Goal: Task Accomplishment & Management: Complete application form

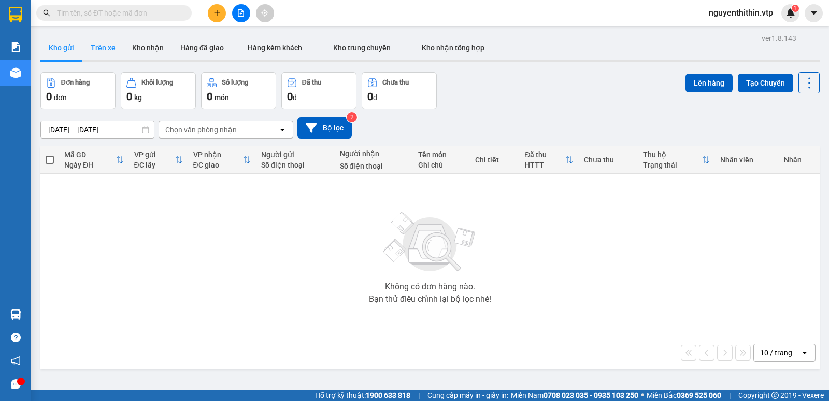
click at [101, 50] on button "Trên xe" at bounding box center [102, 47] width 41 height 25
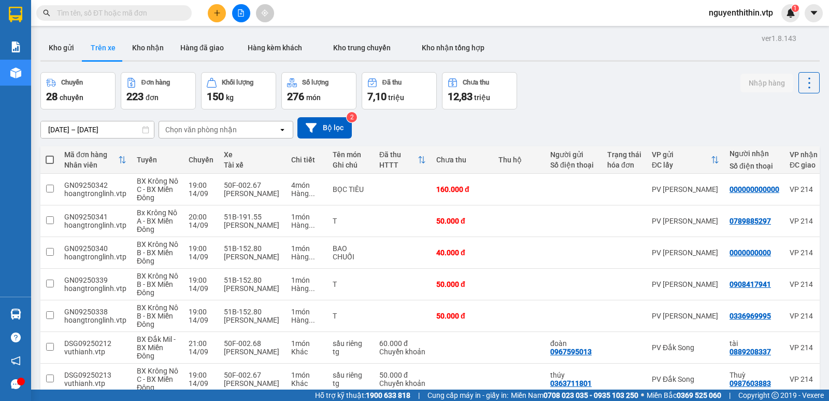
click at [263, 133] on div "Chọn văn phòng nhận" at bounding box center [218, 129] width 119 height 17
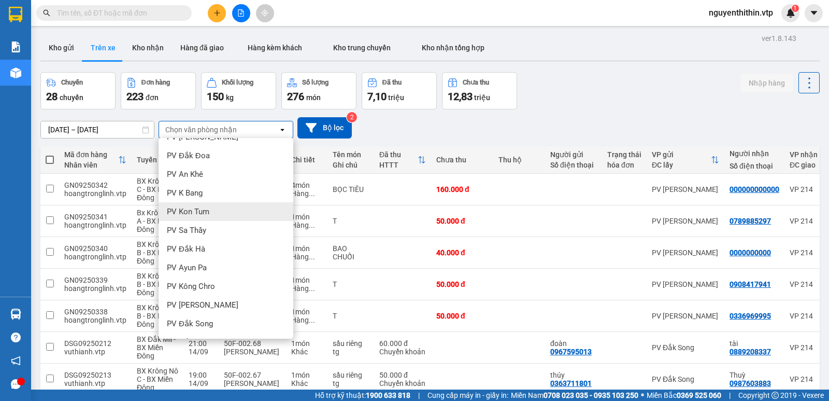
scroll to position [104, 0]
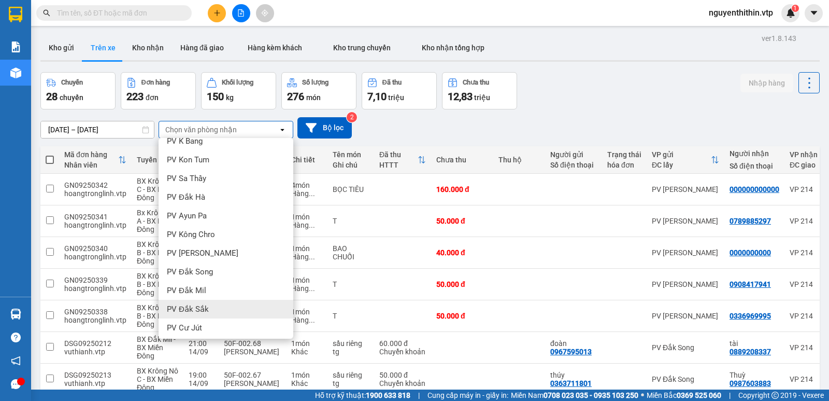
click at [208, 305] on div "PV Đắk Sắk" at bounding box center [226, 309] width 135 height 19
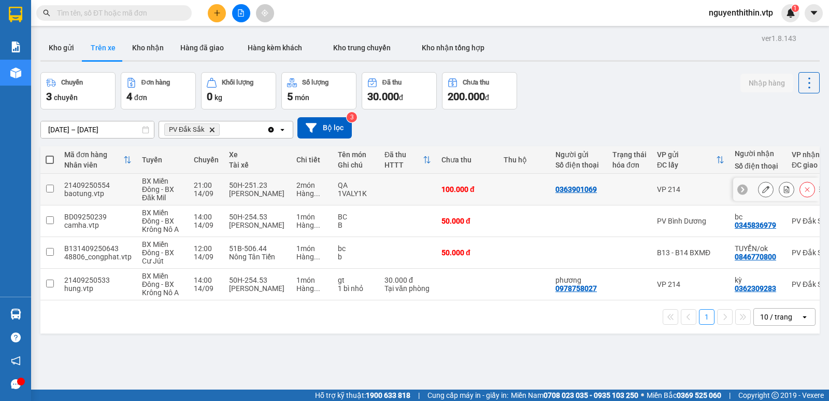
click at [48, 188] on input "checkbox" at bounding box center [50, 189] width 8 height 8
checkbox input "true"
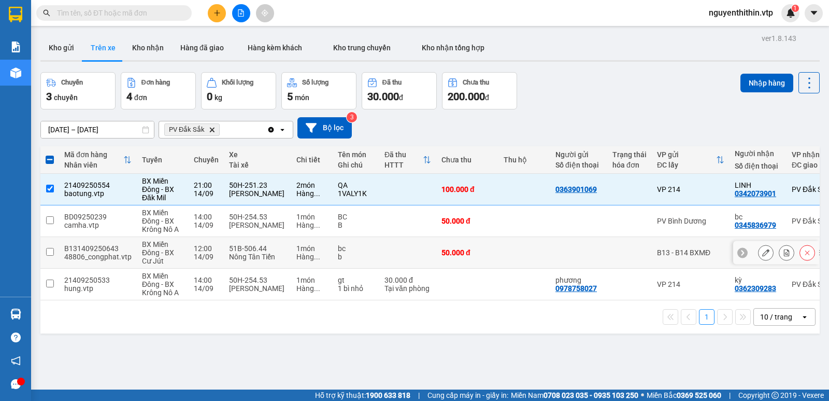
click at [49, 251] on input "checkbox" at bounding box center [50, 252] width 8 height 8
checkbox input "true"
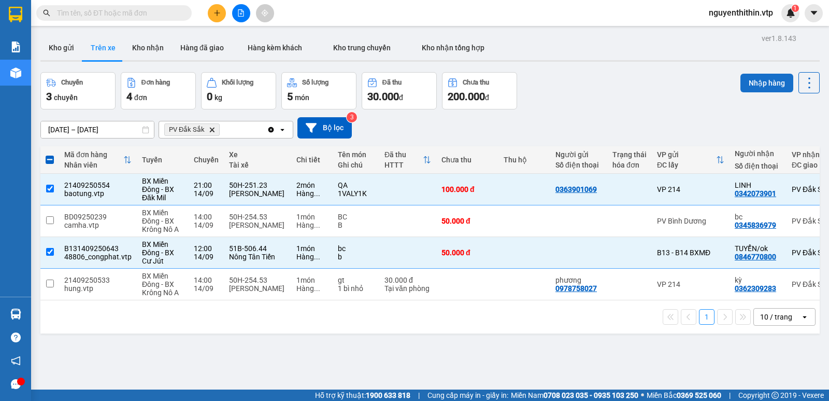
click at [757, 83] on button "Nhập hàng" at bounding box center [767, 83] width 53 height 19
checkbox input "false"
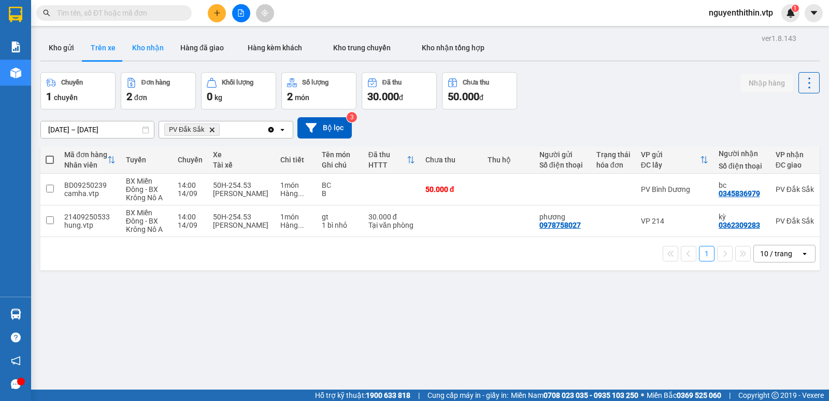
click at [145, 46] on button "Kho nhận" at bounding box center [148, 47] width 48 height 25
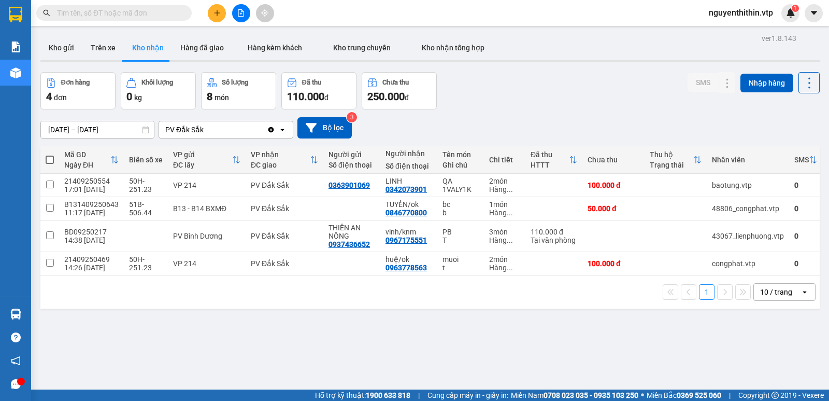
click at [79, 15] on input "text" at bounding box center [118, 12] width 122 height 11
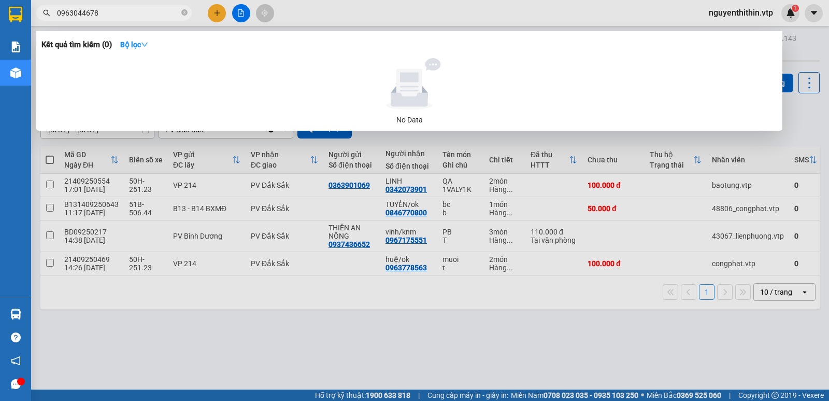
type input "0963044678"
click at [460, 332] on div at bounding box center [414, 200] width 829 height 401
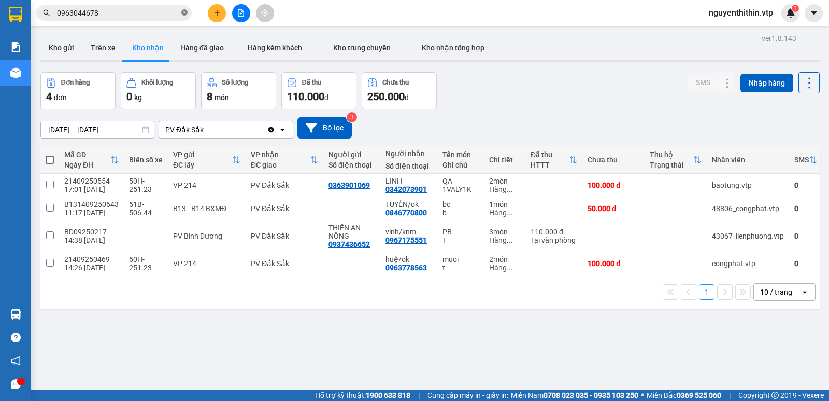
click at [184, 12] on icon "close-circle" at bounding box center [184, 12] width 6 height 6
click at [105, 50] on button "Trên xe" at bounding box center [102, 47] width 41 height 25
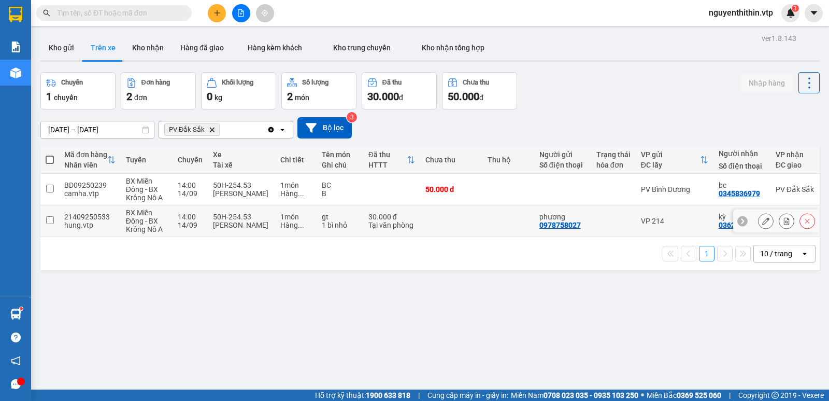
click at [49, 219] on input "checkbox" at bounding box center [50, 220] width 8 height 8
checkbox input "true"
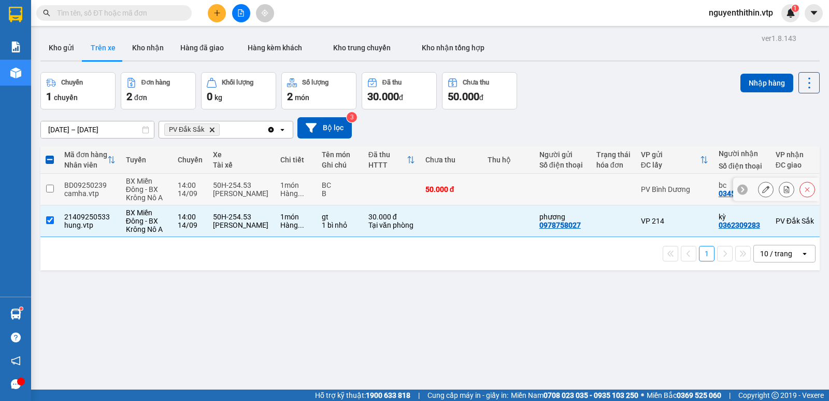
click at [50, 189] on input "checkbox" at bounding box center [50, 189] width 8 height 8
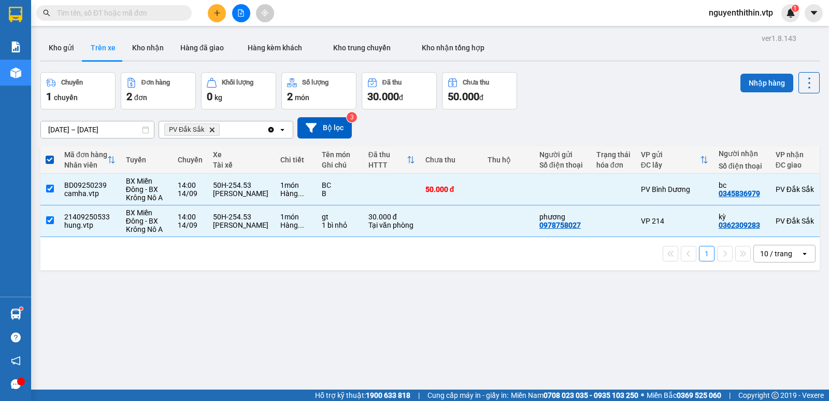
click at [763, 86] on button "Nhập hàng" at bounding box center [767, 83] width 53 height 19
checkbox input "false"
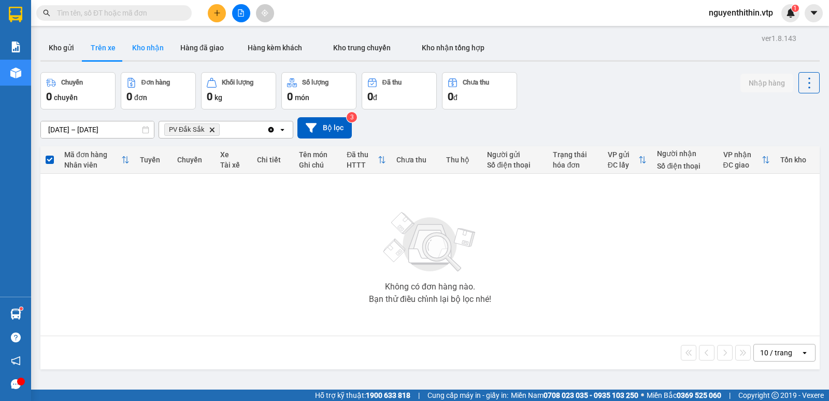
click at [153, 52] on button "Kho nhận" at bounding box center [148, 47] width 48 height 25
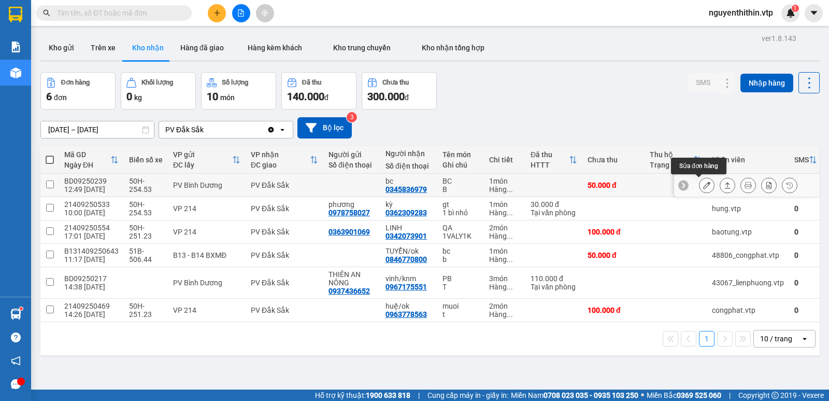
click at [703, 186] on icon at bounding box center [706, 184] width 7 height 7
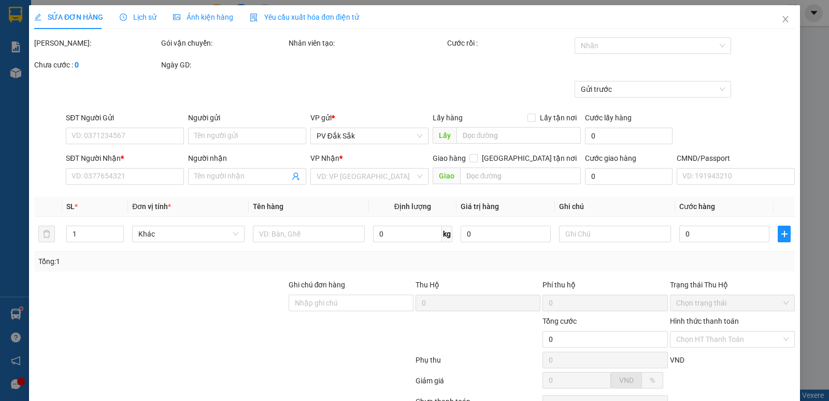
type input "2.500"
type input "0345836979"
type input "bc"
type input "50.000"
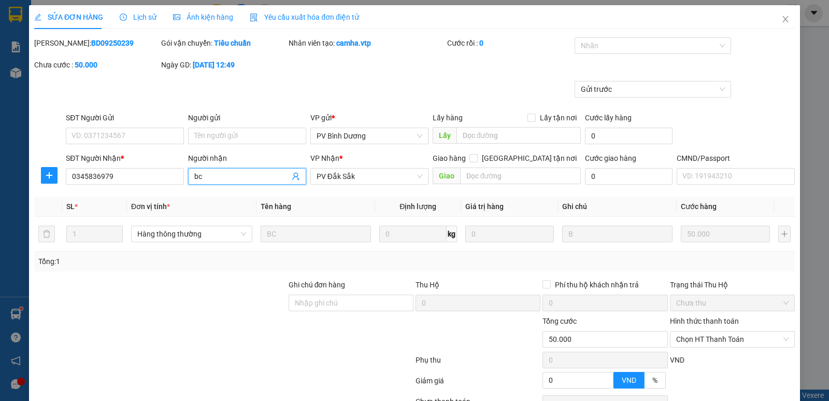
click at [212, 177] on input "bc" at bounding box center [241, 176] width 95 height 11
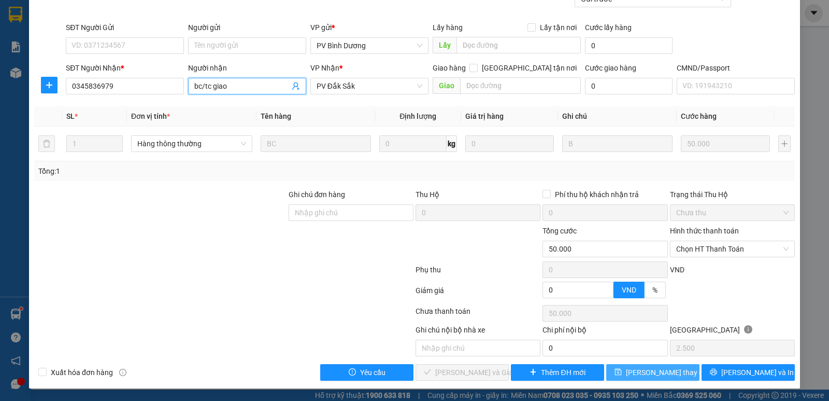
type input "bc/tc giao"
click at [667, 371] on span "Lưu thay đổi" at bounding box center [667, 372] width 83 height 11
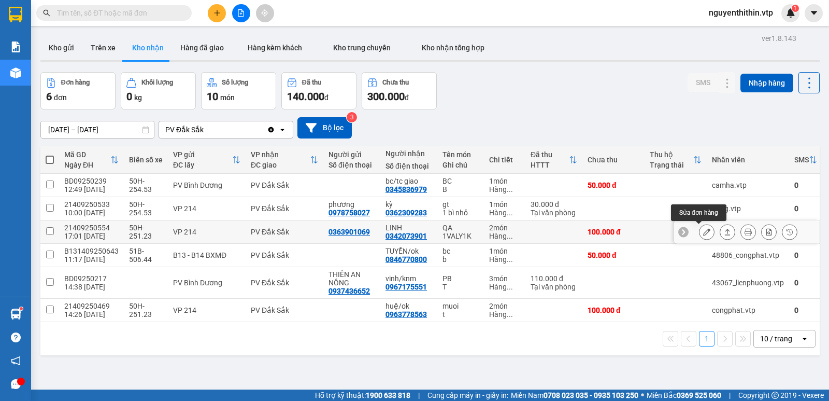
click at [703, 232] on icon at bounding box center [706, 231] width 7 height 7
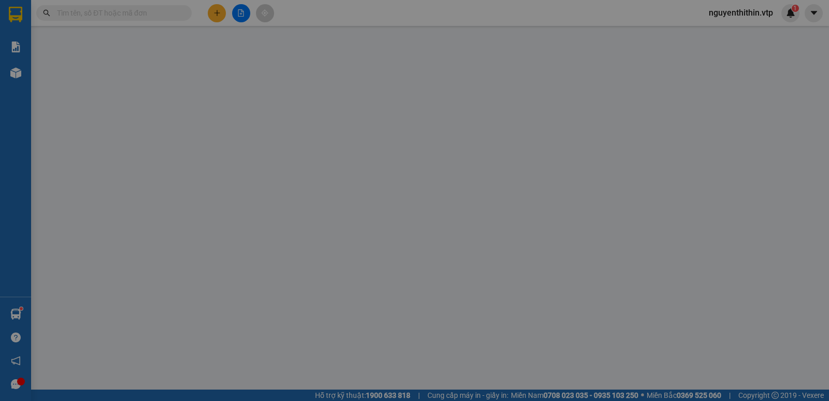
type input "0363901069"
type input "0342073901"
type input "LINH"
type input "100.000"
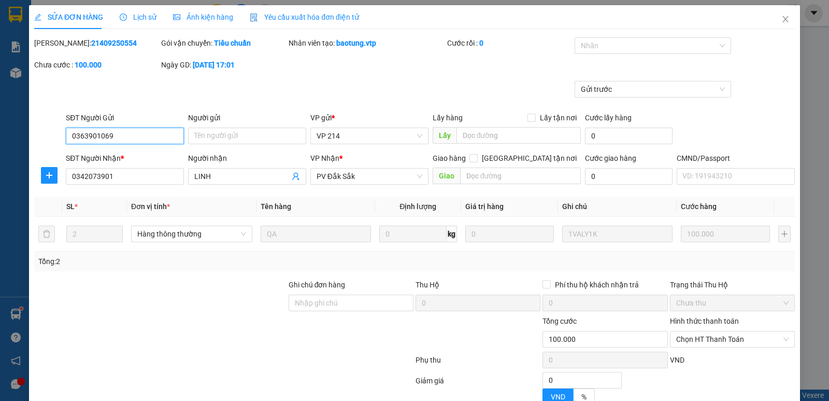
type input "5.000"
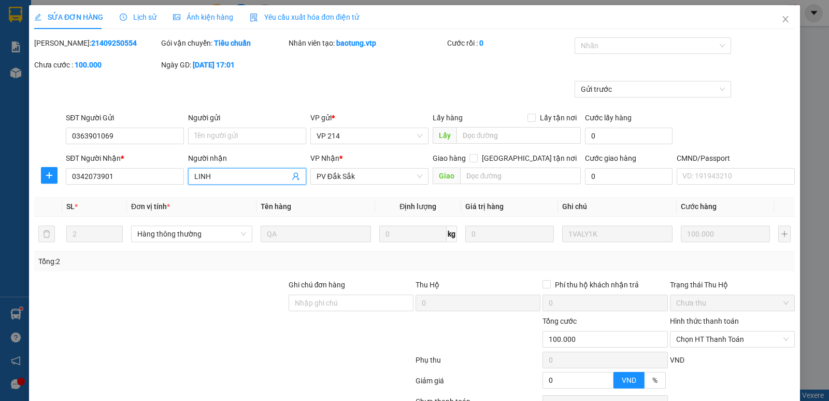
click at [218, 177] on input "LINH" at bounding box center [241, 176] width 95 height 11
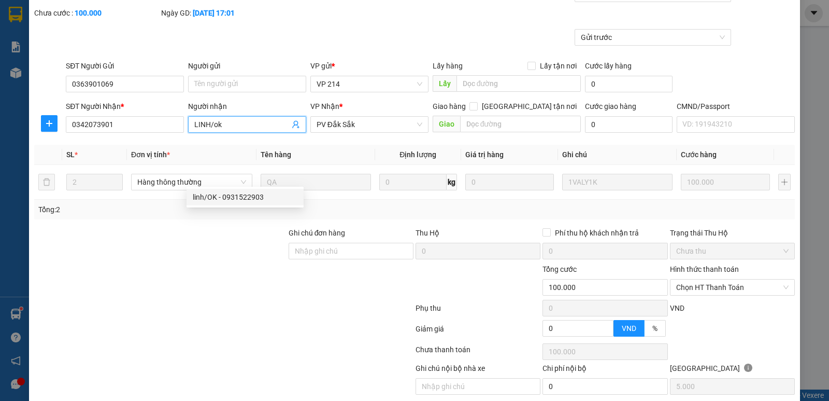
scroll to position [90, 0]
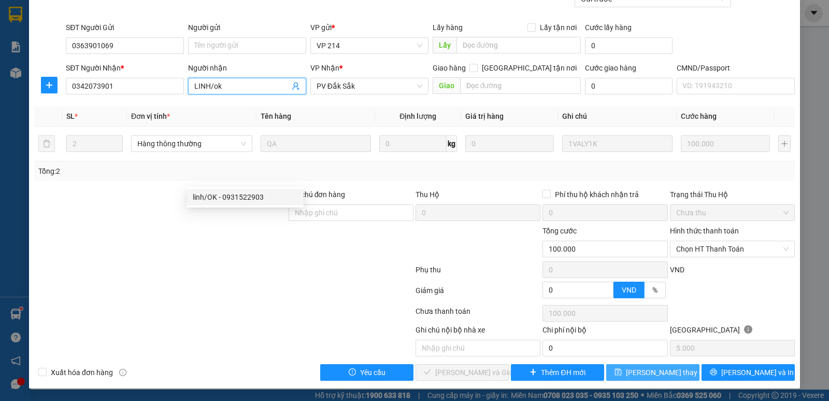
type input "LINH/ok"
click at [643, 373] on span "Lưu thay đổi" at bounding box center [667, 372] width 83 height 11
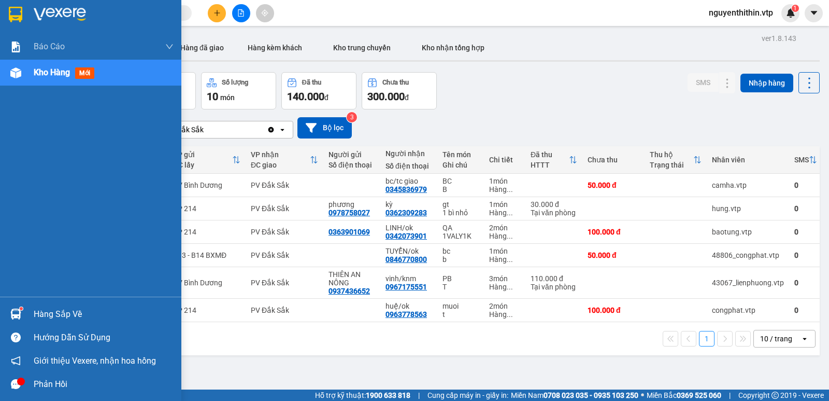
click at [31, 315] on div "Hàng sắp về" at bounding box center [90, 313] width 181 height 23
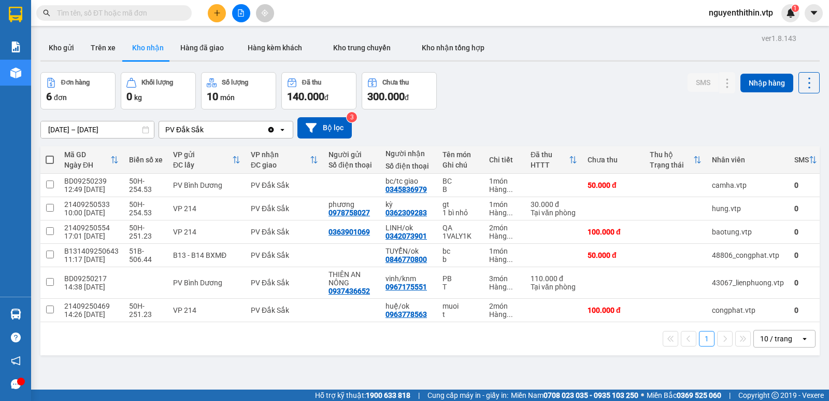
click at [591, 374] on section "Kết quả tìm kiếm ( 0 ) Bộ lọc No Data nguyenthithin.vtp 1 Báo cáo BC giao hàng …" at bounding box center [414, 200] width 829 height 401
click at [104, 46] on button "Trên xe" at bounding box center [102, 47] width 41 height 25
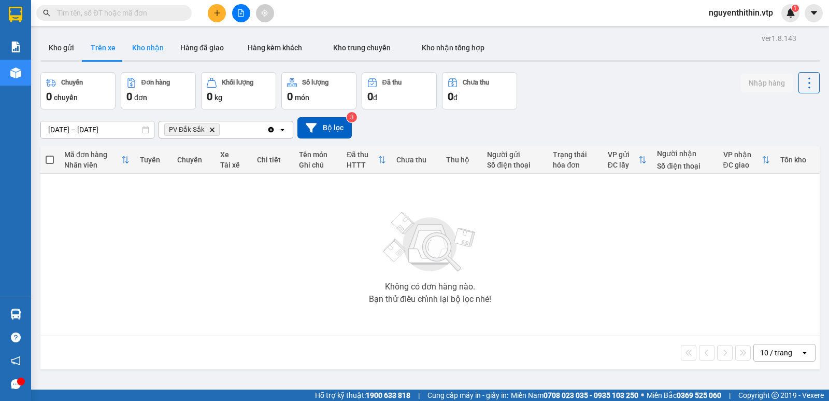
click at [146, 42] on button "Kho nhận" at bounding box center [148, 47] width 48 height 25
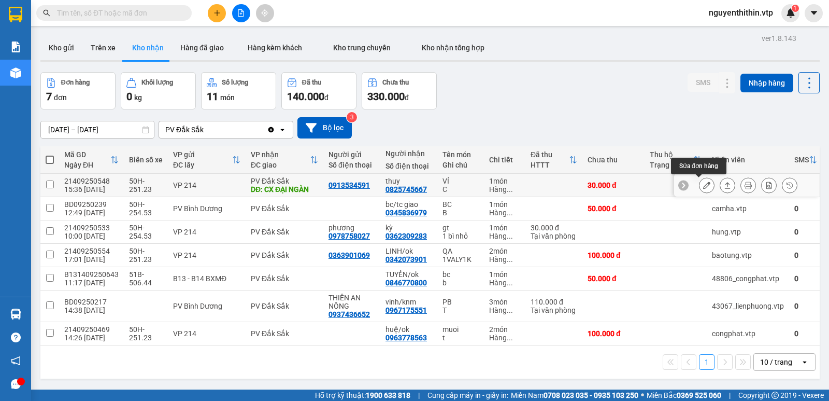
click at [703, 184] on icon at bounding box center [706, 184] width 7 height 7
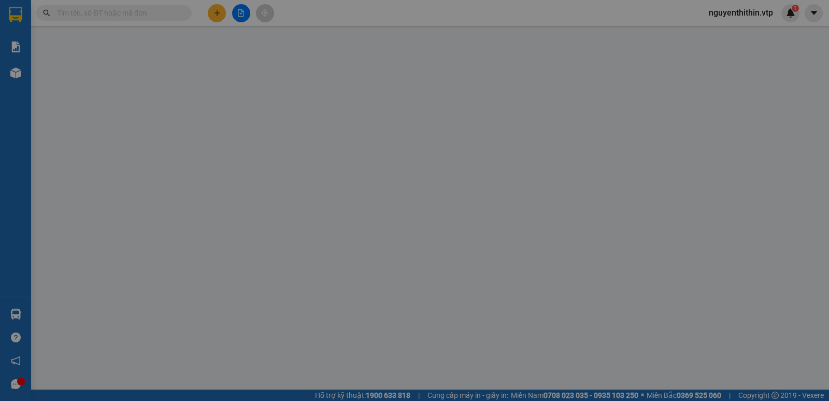
type input "0913534591"
type input "0825745667"
type input "thuy"
type input "CX ĐẠI NGÀN"
type input "30.000"
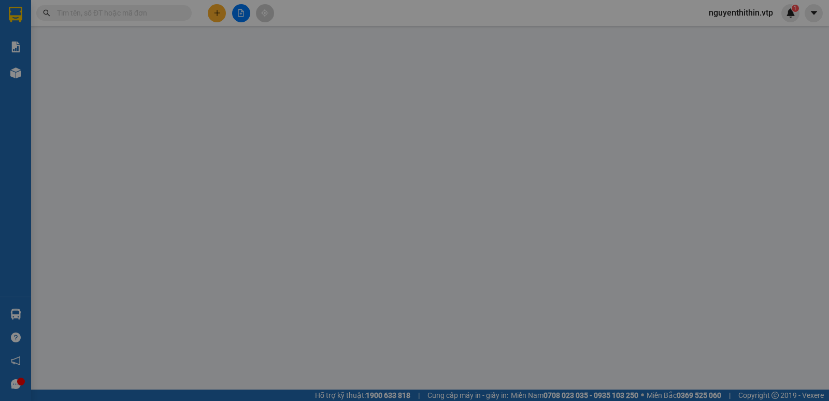
type input "30.000"
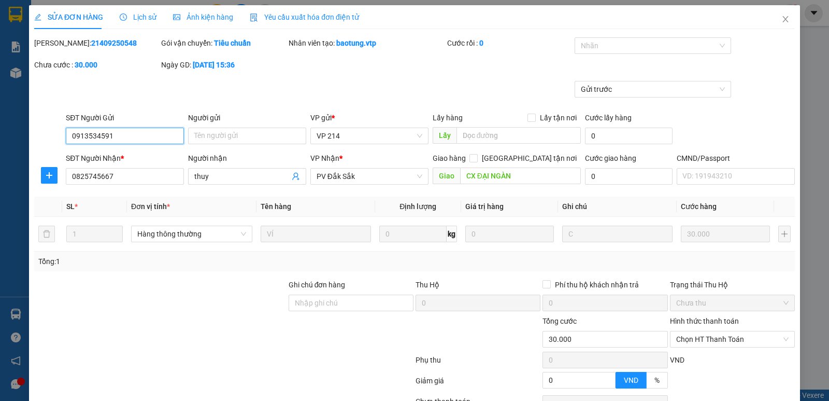
type input "1.500"
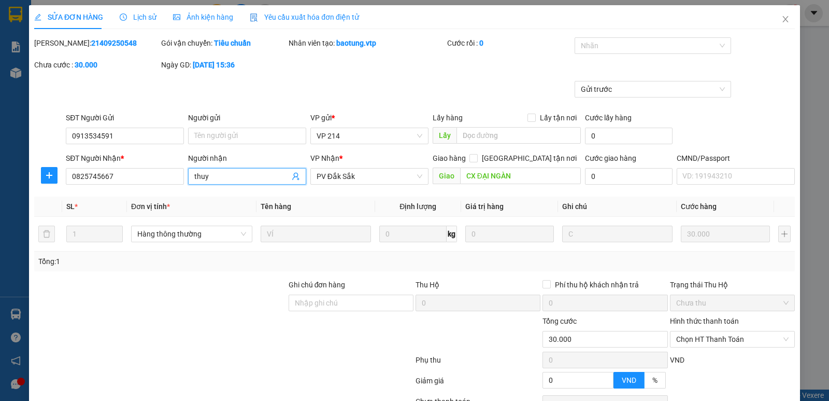
click at [214, 179] on input "thuy" at bounding box center [241, 176] width 95 height 11
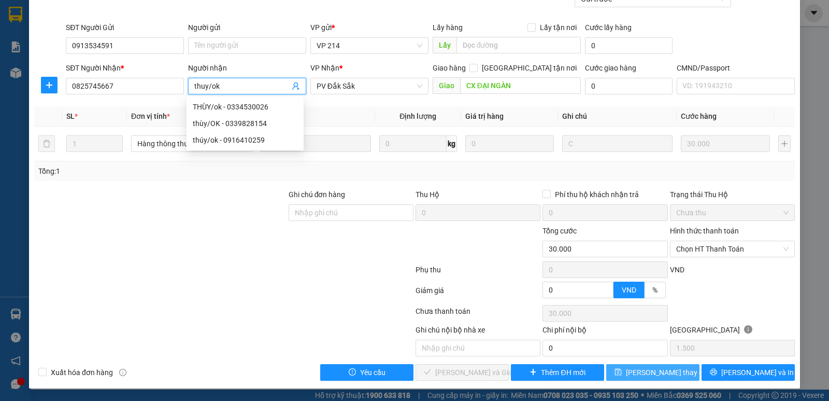
type input "thuy/ok"
click at [646, 373] on span "Lưu thay đổi" at bounding box center [667, 372] width 83 height 11
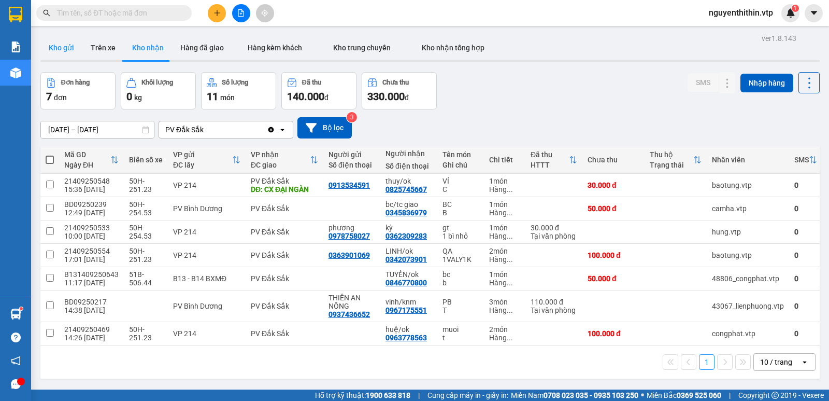
click at [68, 48] on button "Kho gửi" at bounding box center [61, 47] width 42 height 25
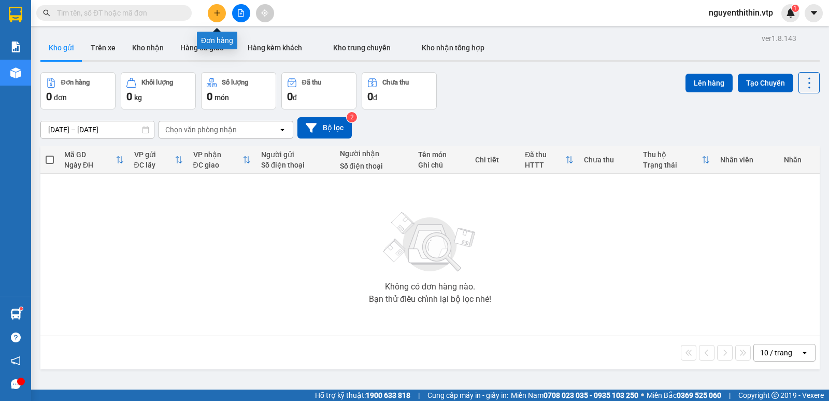
click at [217, 12] on icon "plus" at bounding box center [217, 13] width 1 height 6
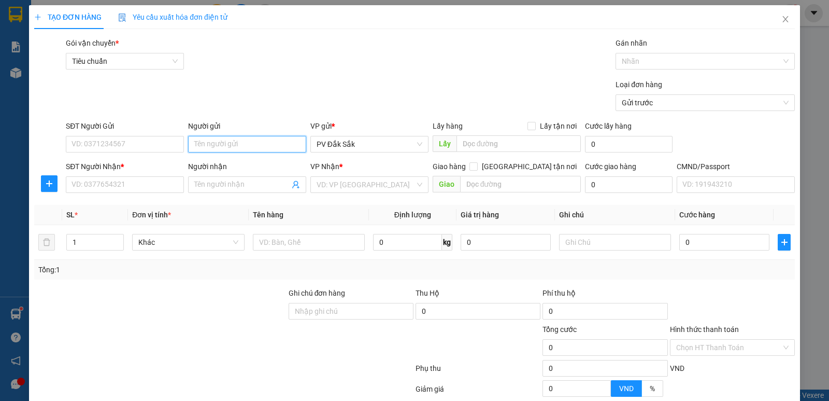
click at [203, 144] on input "Người gửi" at bounding box center [247, 144] width 118 height 17
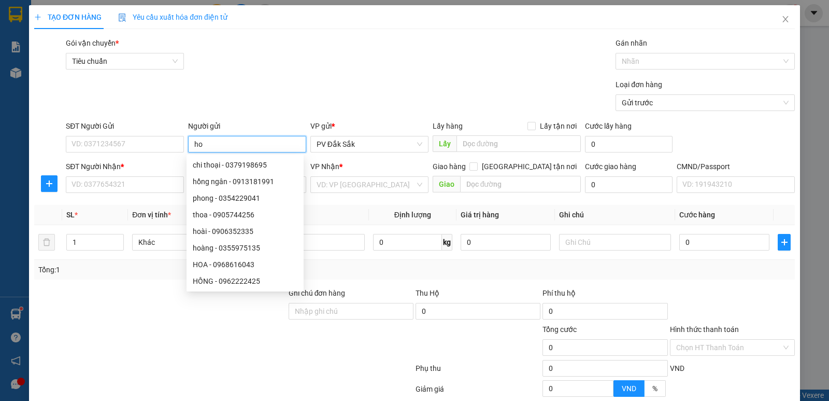
type input "h"
type input "thiết"
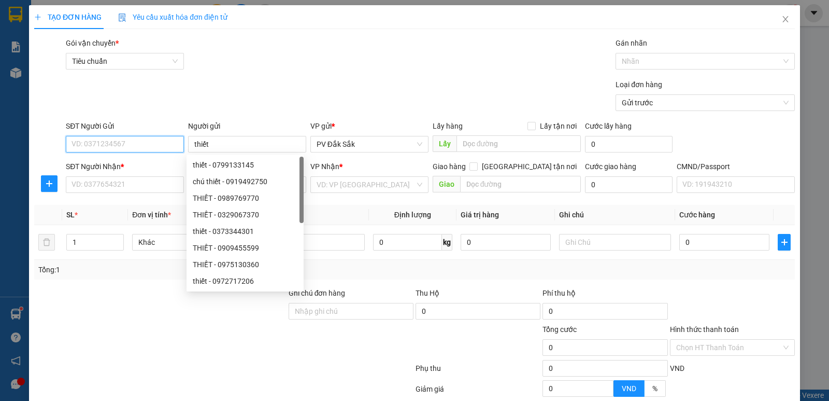
click at [72, 145] on input "SĐT Người Gửi" at bounding box center [125, 144] width 118 height 17
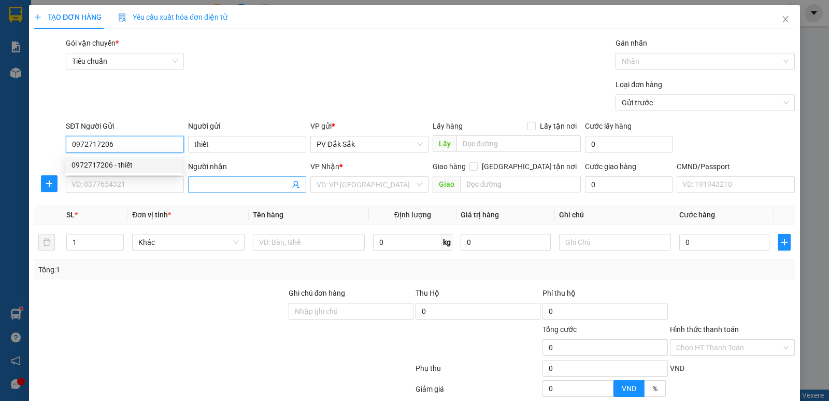
type input "0972717206"
click at [209, 187] on input "Người nhận" at bounding box center [241, 184] width 95 height 11
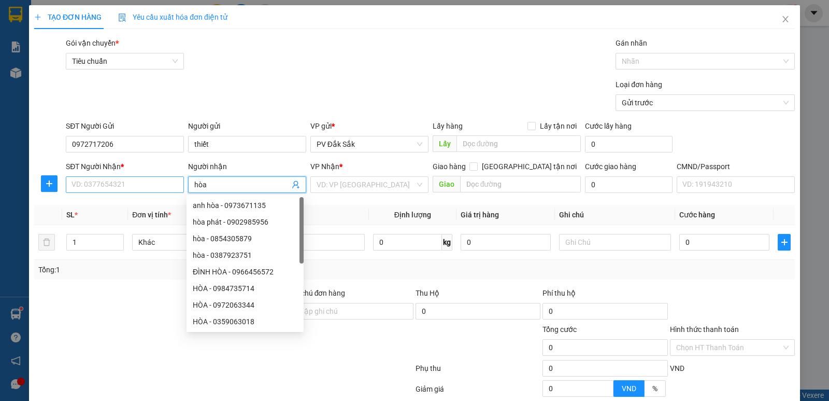
type input "hòa"
click at [96, 182] on input "SĐT Người Nhận *" at bounding box center [125, 184] width 118 height 17
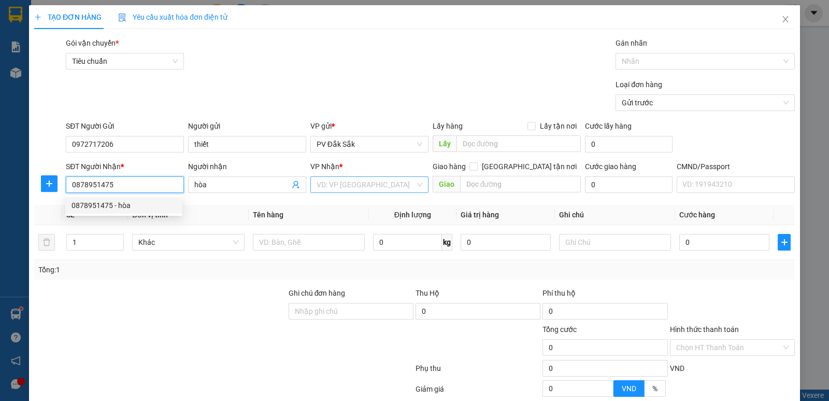
type input "0878951475"
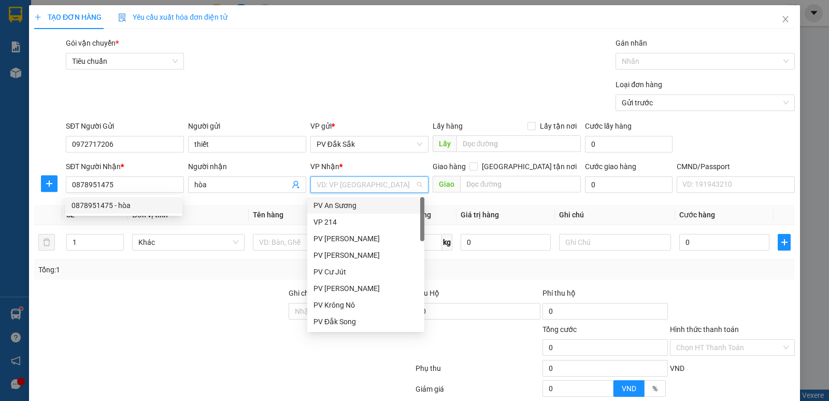
click at [329, 187] on input "search" at bounding box center [366, 185] width 99 height 16
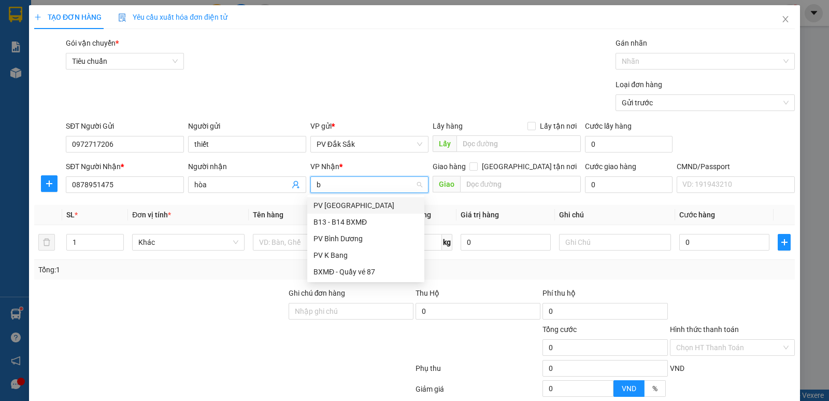
type input "bd"
click at [330, 209] on div "PV Bình Dương" at bounding box center [366, 205] width 105 height 11
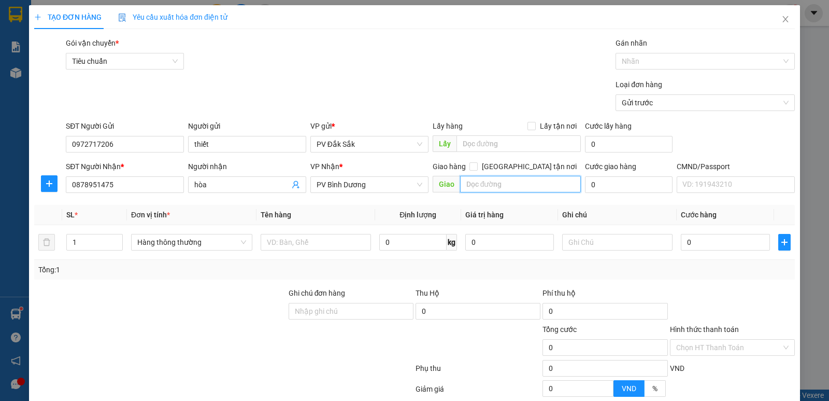
click at [471, 186] on input "text" at bounding box center [520, 184] width 121 height 17
type input "n3 phú hòa"
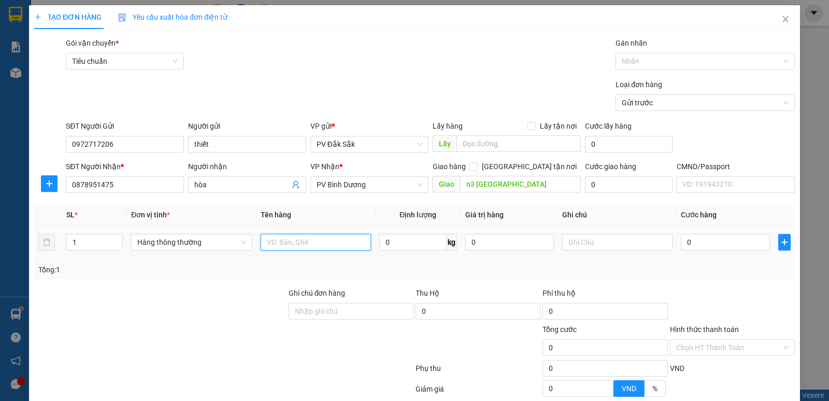
click at [263, 240] on input "text" at bounding box center [316, 242] width 110 height 17
type input "giấy tờ"
click at [566, 243] on input "text" at bounding box center [617, 242] width 110 height 17
type input "bì"
click at [682, 242] on input "0" at bounding box center [725, 242] width 89 height 17
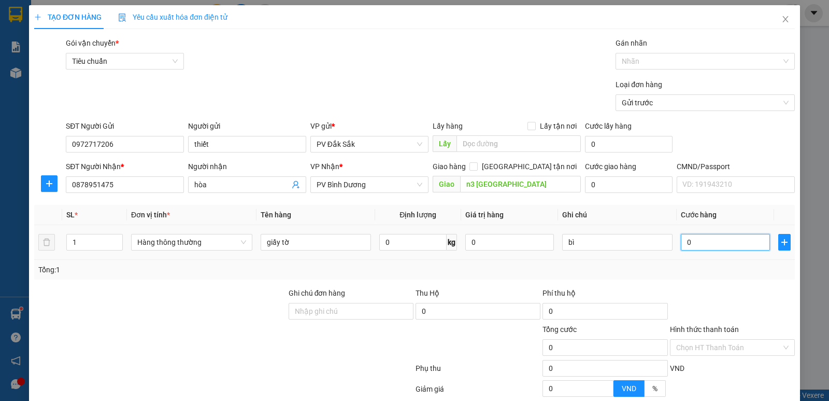
type input "3"
type input "30"
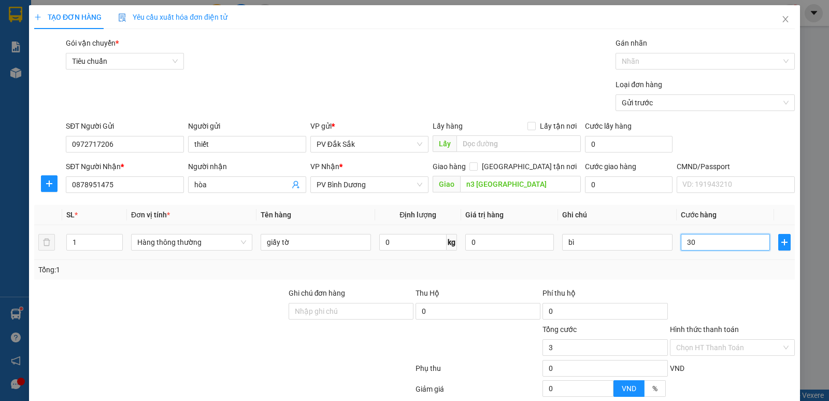
type input "30"
type input "300"
type input "3.000"
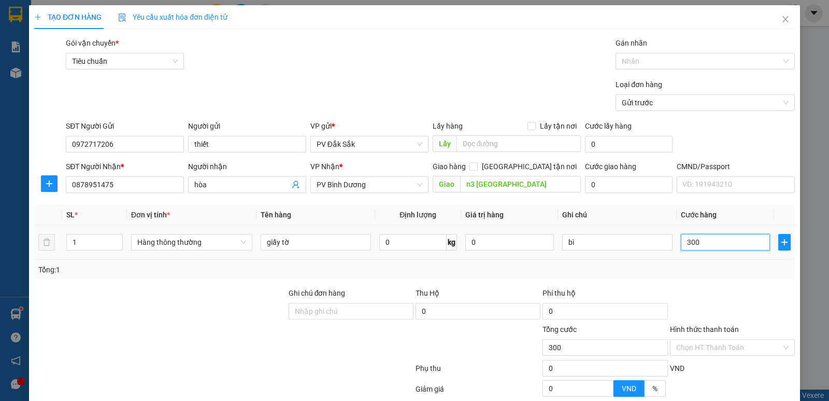
type input "3.000"
type input "30.000"
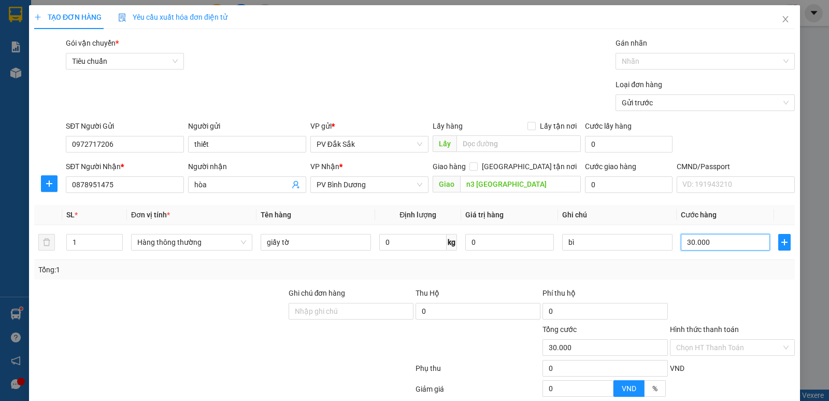
scroll to position [98, 0]
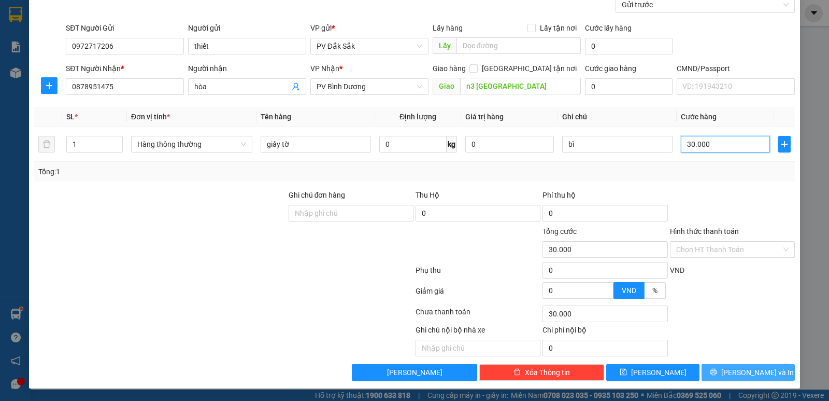
type input "30.000"
click at [745, 367] on span "Lưu và In" at bounding box center [758, 372] width 73 height 11
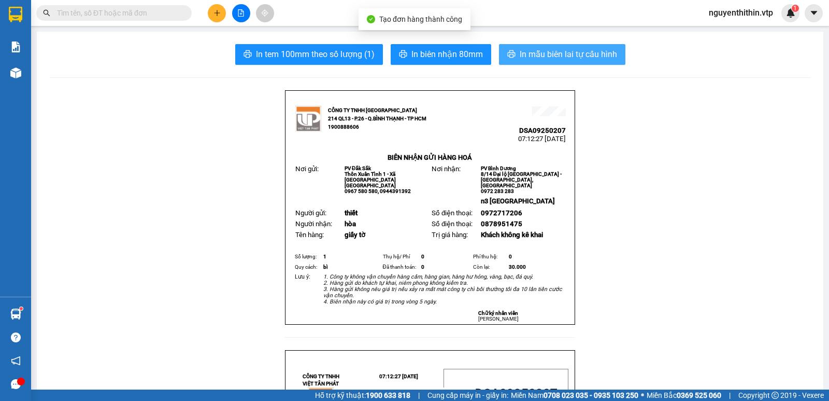
click at [574, 57] on span "In mẫu biên lai tự cấu hình" at bounding box center [568, 54] width 97 height 13
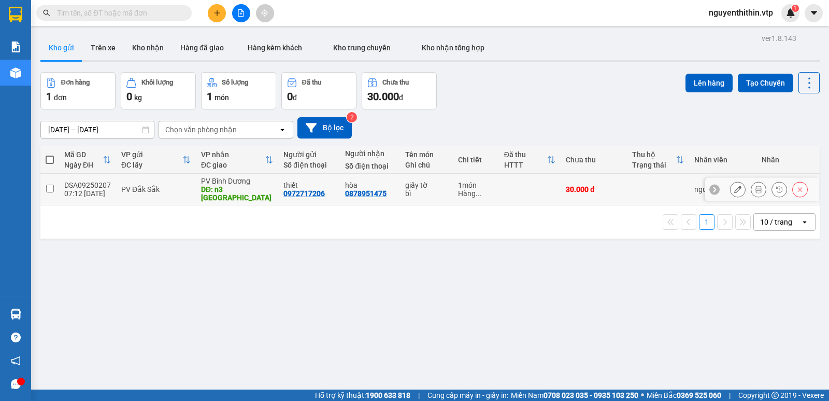
click at [49, 185] on input "checkbox" at bounding box center [50, 189] width 8 height 8
checkbox input "true"
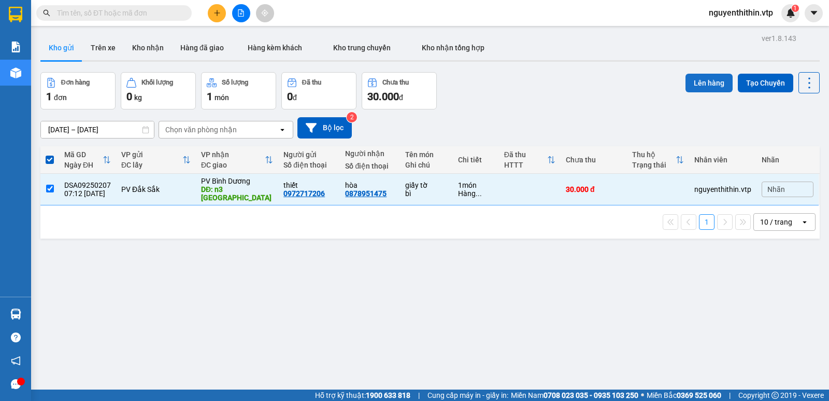
click at [698, 85] on button "Lên hàng" at bounding box center [709, 83] width 47 height 19
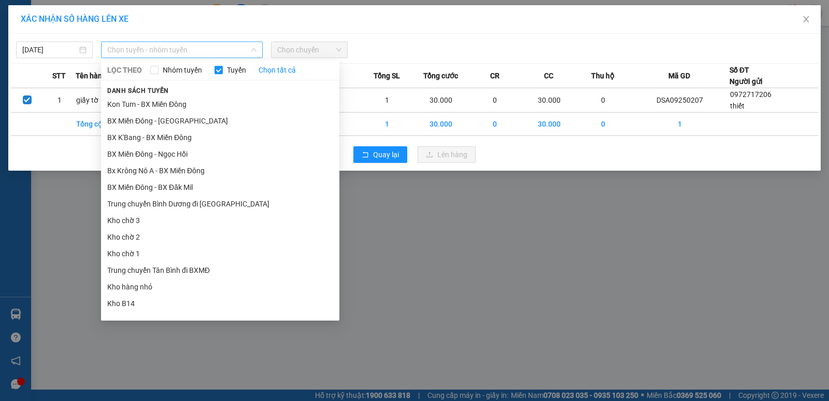
click at [148, 53] on span "Chọn tuyến - nhóm tuyến" at bounding box center [181, 50] width 149 height 16
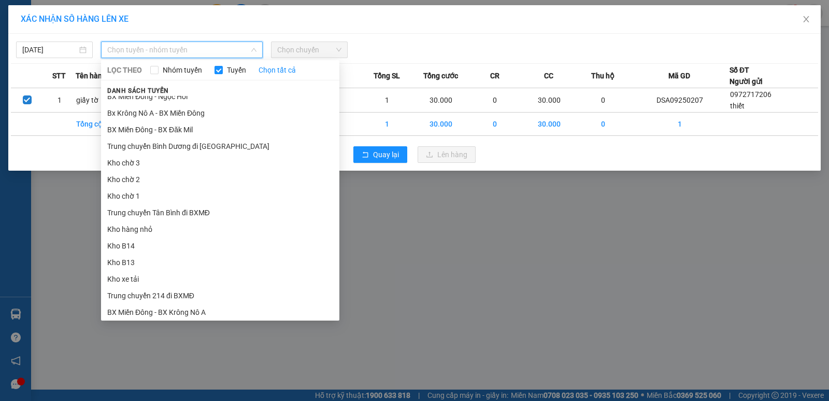
scroll to position [6, 0]
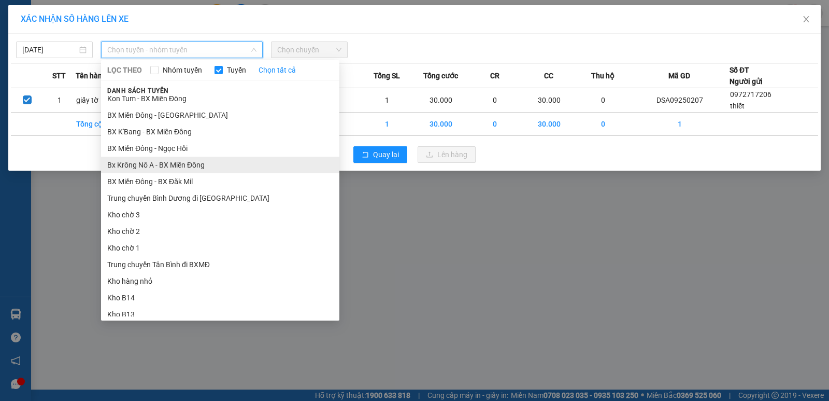
click at [166, 163] on li "Bx Krông Nô A - BX Miền Đông" at bounding box center [220, 165] width 238 height 17
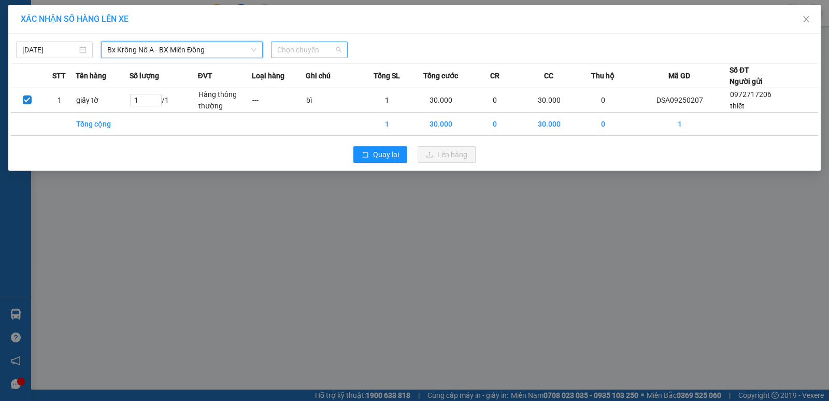
click at [302, 51] on span "Chọn chuyến" at bounding box center [309, 50] width 64 height 16
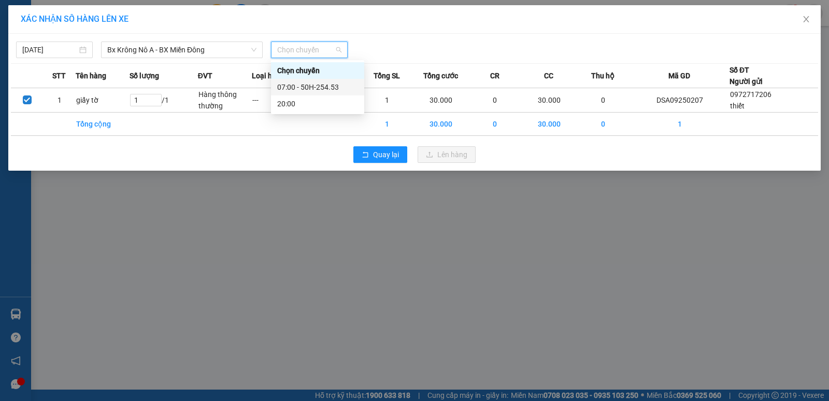
click at [321, 88] on div "07:00 - 50H-254.53" at bounding box center [317, 86] width 81 height 11
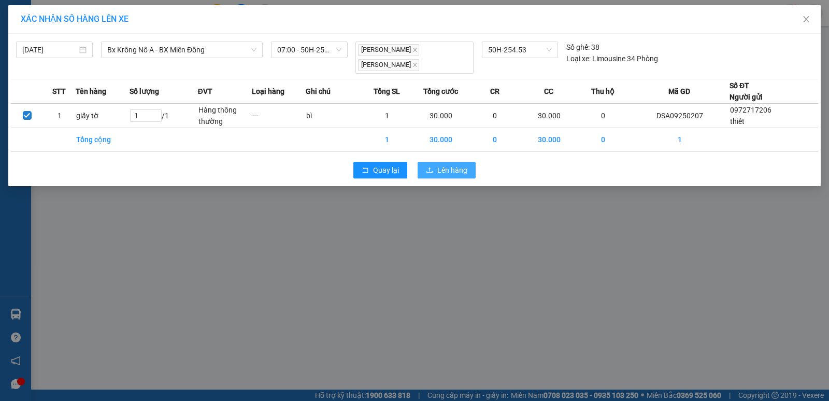
click at [438, 164] on span "Lên hàng" at bounding box center [453, 169] width 30 height 11
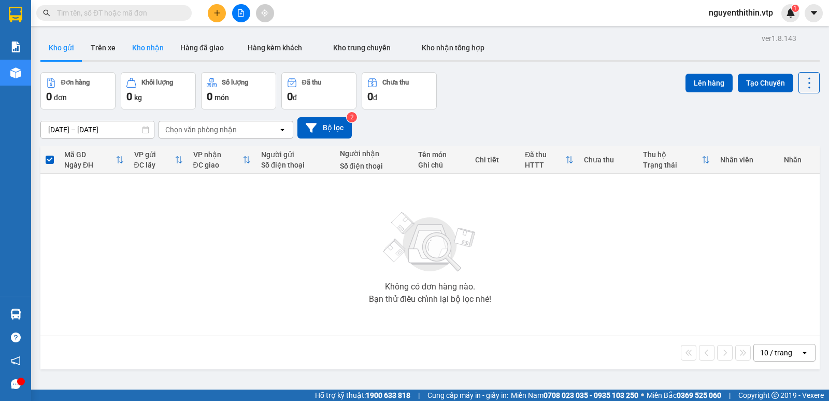
click at [151, 52] on button "Kho nhận" at bounding box center [148, 47] width 48 height 25
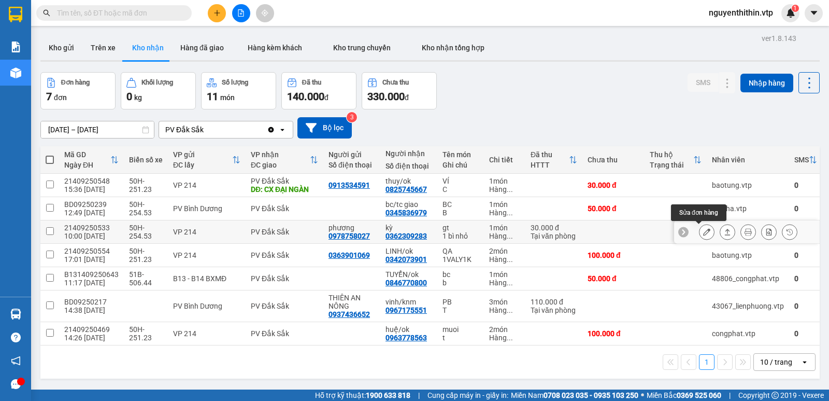
click at [703, 231] on icon at bounding box center [706, 231] width 7 height 7
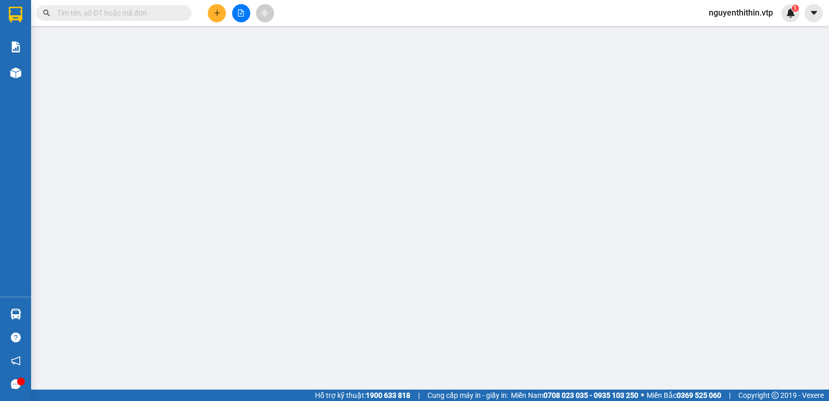
type input "0978758027"
type input "phương"
type input "0362309283"
type input "kỳ"
type input "30.000"
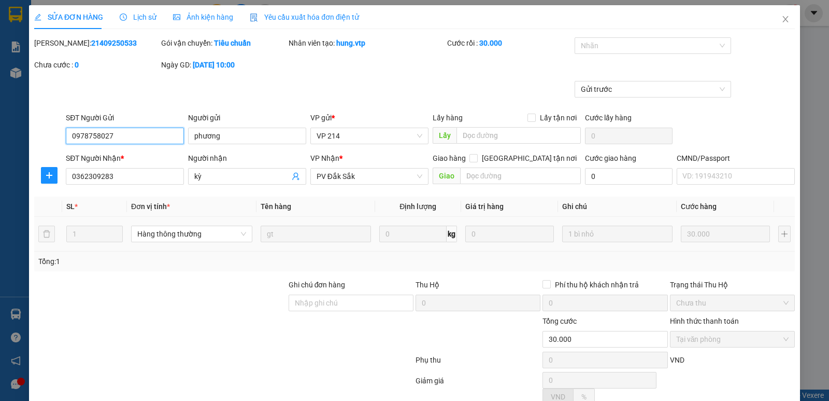
type input "1.500"
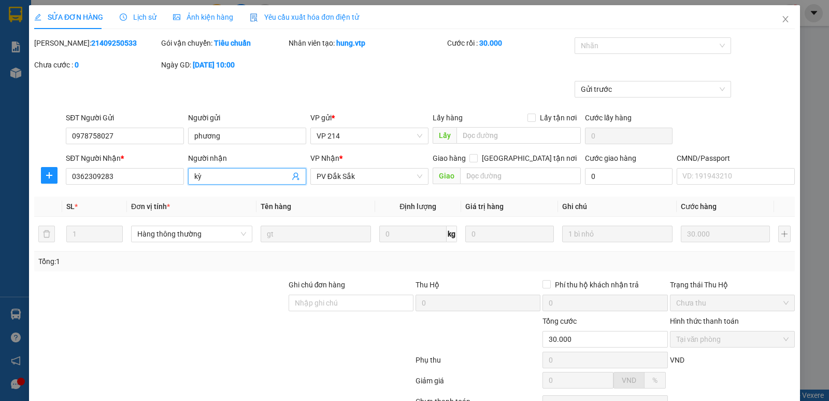
click at [209, 176] on input "kỳ" at bounding box center [241, 176] width 95 height 11
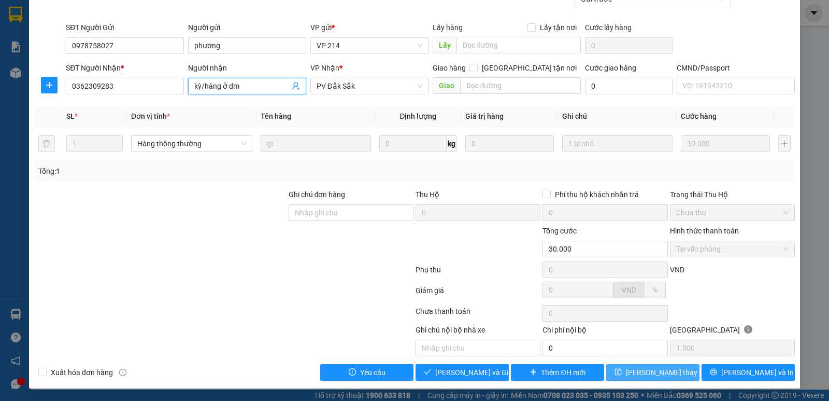
type input "kỳ/hàng ở dm"
click at [643, 374] on span "Lưu thay đổi" at bounding box center [667, 372] width 83 height 11
